Goal: Transaction & Acquisition: Obtain resource

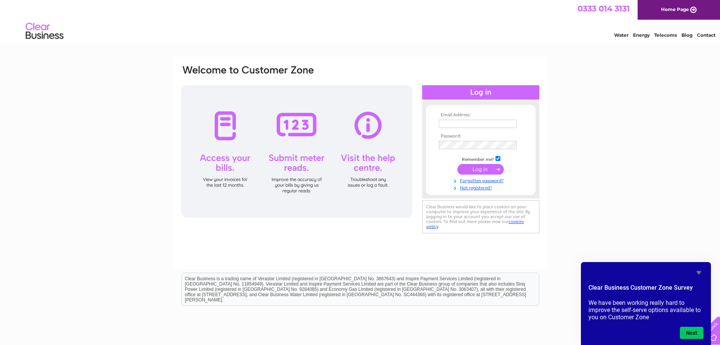
click at [500, 116] on th "Email Address:" at bounding box center [481, 114] width 88 height 5
click at [500, 122] on input "text" at bounding box center [478, 124] width 79 height 9
type input "[EMAIL_ADDRESS][DOMAIN_NAME]"
click at [486, 168] on input "submit" at bounding box center [481, 169] width 47 height 11
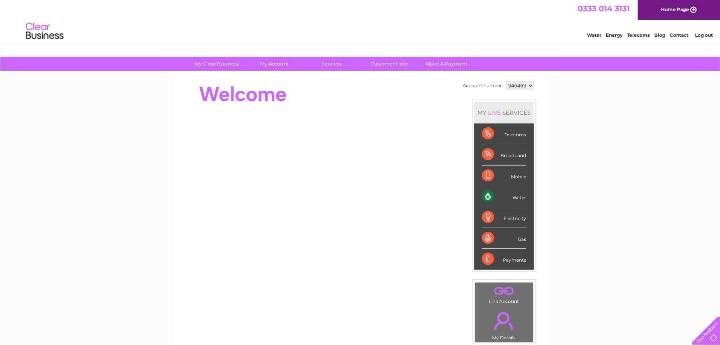
click at [523, 83] on select "946469" at bounding box center [520, 85] width 28 height 9
click at [522, 82] on select "946469" at bounding box center [520, 85] width 28 height 9
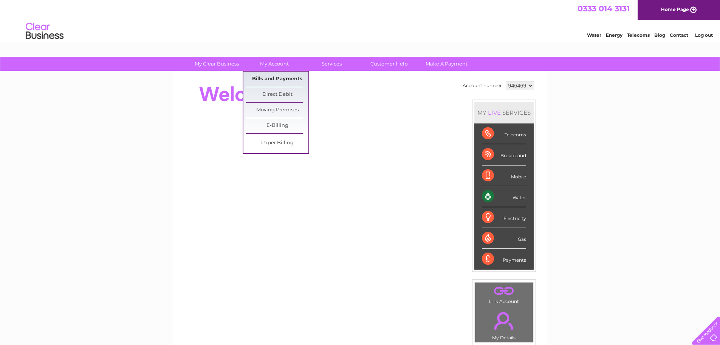
click at [282, 84] on link "Bills and Payments" at bounding box center [277, 78] width 62 height 15
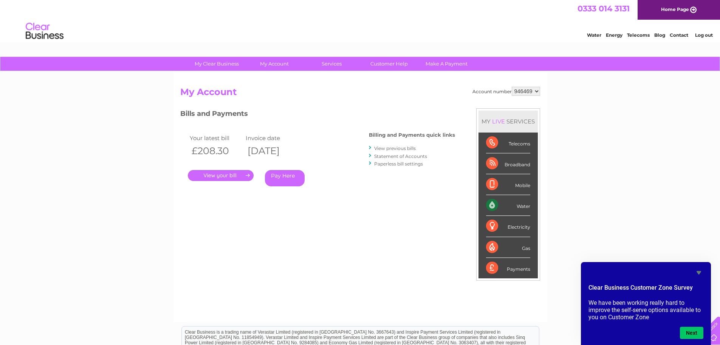
click at [237, 177] on link "." at bounding box center [221, 175] width 66 height 11
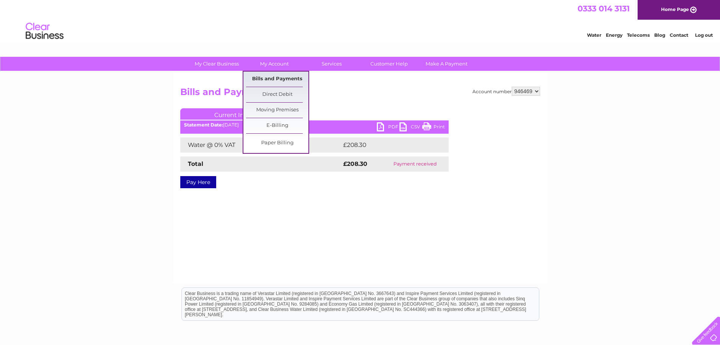
click at [275, 77] on link "Bills and Payments" at bounding box center [277, 78] width 62 height 15
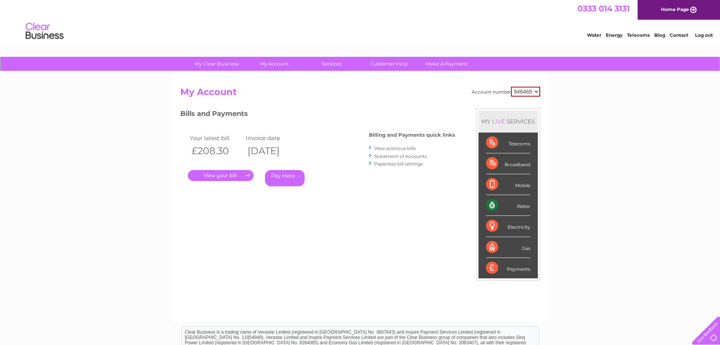
click at [534, 92] on select "946469" at bounding box center [525, 92] width 29 height 10
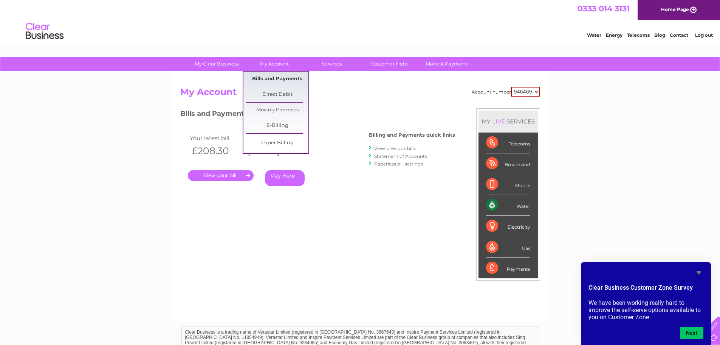
click at [273, 78] on link "Bills and Payments" at bounding box center [277, 78] width 62 height 15
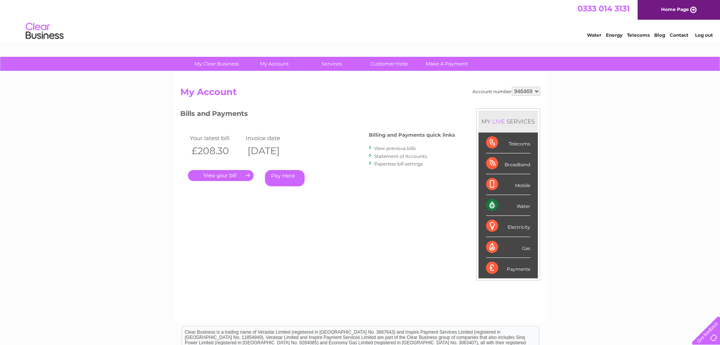
click at [401, 149] on link "View previous bills" at bounding box center [395, 148] width 42 height 6
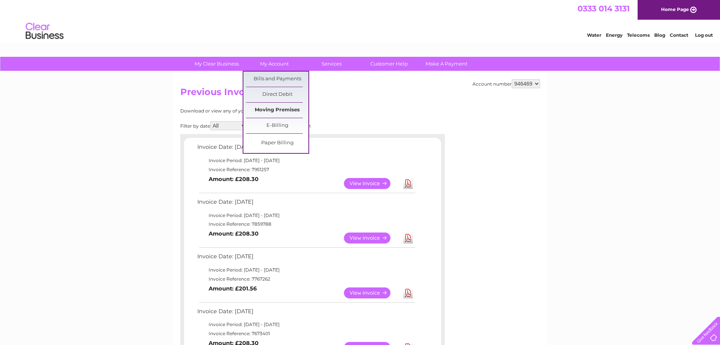
click at [273, 105] on link "Moving Premises" at bounding box center [277, 109] width 62 height 15
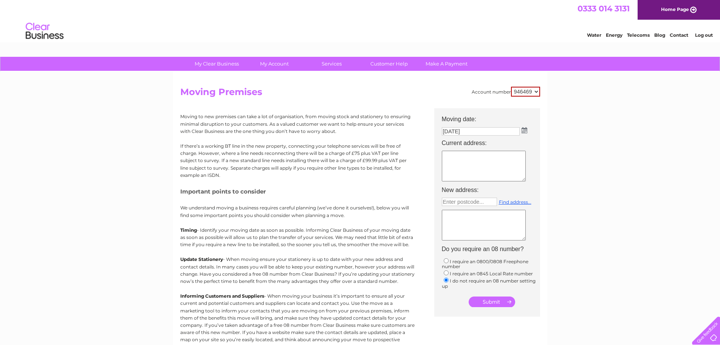
click at [528, 129] on td "01/09/2025" at bounding box center [491, 131] width 106 height 12
click at [525, 130] on img at bounding box center [525, 130] width 6 height 6
click at [448, 141] on div "Prev Next September 2025" at bounding box center [484, 142] width 82 height 11
click at [540, 124] on th "Moving date:" at bounding box center [491, 116] width 106 height 17
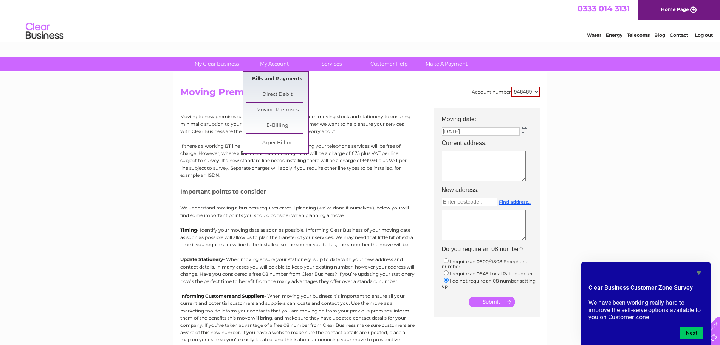
click at [273, 75] on link "Bills and Payments" at bounding box center [277, 78] width 62 height 15
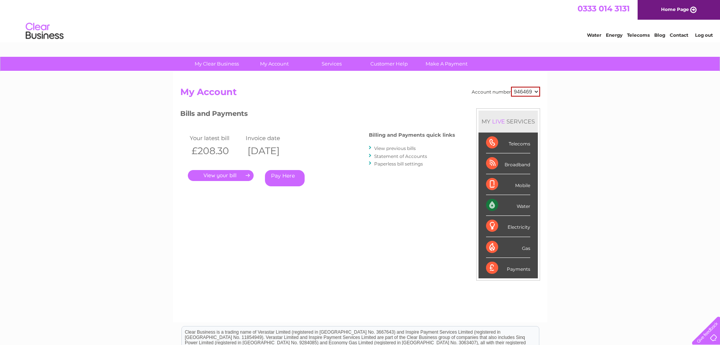
click at [228, 171] on link "." at bounding box center [221, 175] width 66 height 11
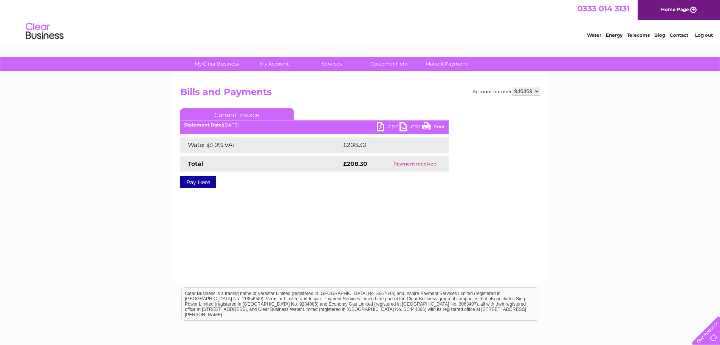
click at [383, 126] on link "PDF" at bounding box center [388, 127] width 23 height 11
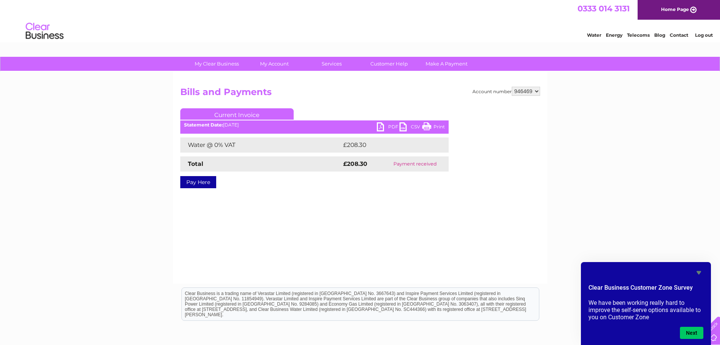
click at [597, 123] on div "My Clear Business Login Details My Details My Preferences Link Account My Accou…" at bounding box center [360, 235] width 720 height 356
click at [676, 34] on link "Contact" at bounding box center [679, 35] width 19 height 6
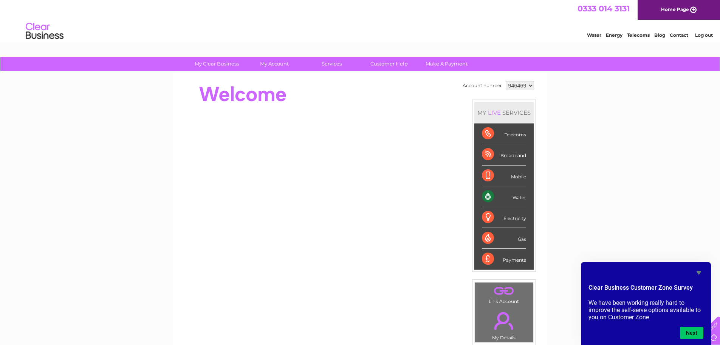
click at [677, 38] on div "Water Energy Telecoms Blog Contact Log out" at bounding box center [646, 32] width 148 height 16
click at [677, 36] on link "Contact" at bounding box center [679, 35] width 19 height 6
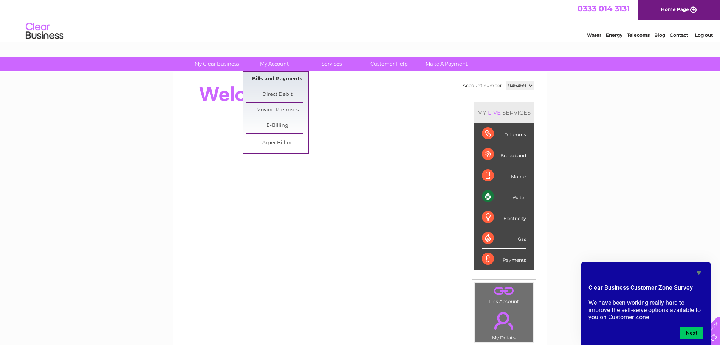
click at [287, 74] on link "Bills and Payments" at bounding box center [277, 78] width 62 height 15
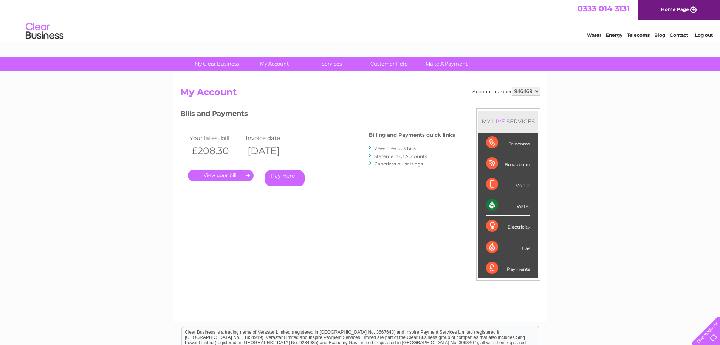
click at [242, 172] on link "." at bounding box center [221, 175] width 66 height 11
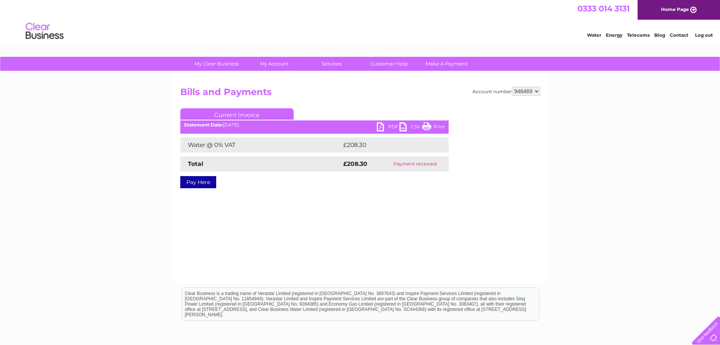
click at [381, 127] on link "PDF" at bounding box center [388, 127] width 23 height 11
